Goal: Use online tool/utility

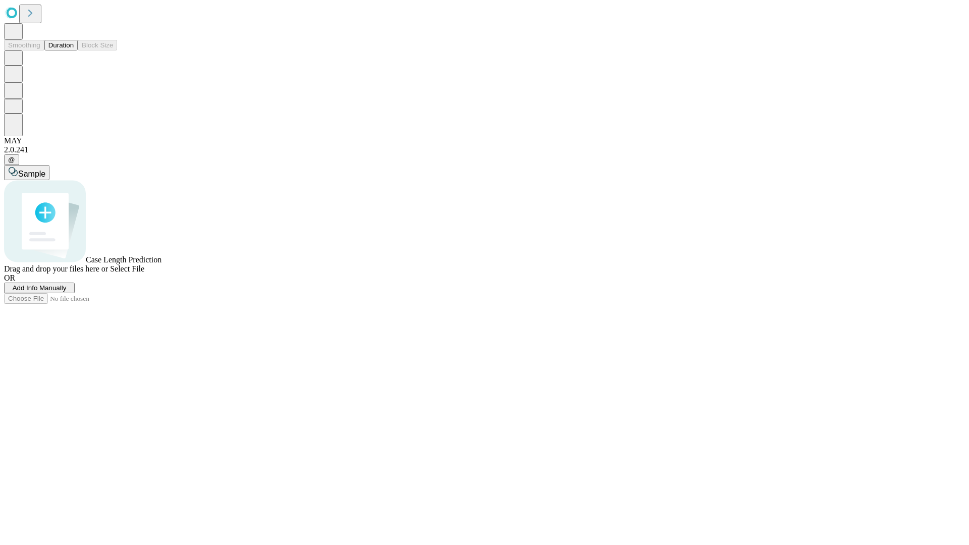
click at [144, 273] on span "Select File" at bounding box center [127, 268] width 34 height 9
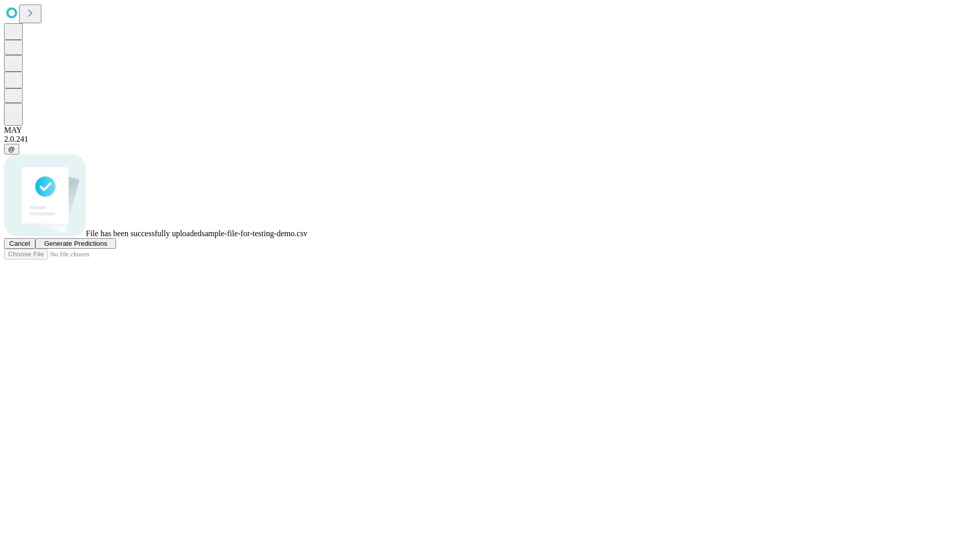
click at [107, 247] on span "Generate Predictions" at bounding box center [75, 244] width 63 height 8
